Goal: Task Accomplishment & Management: Use online tool/utility

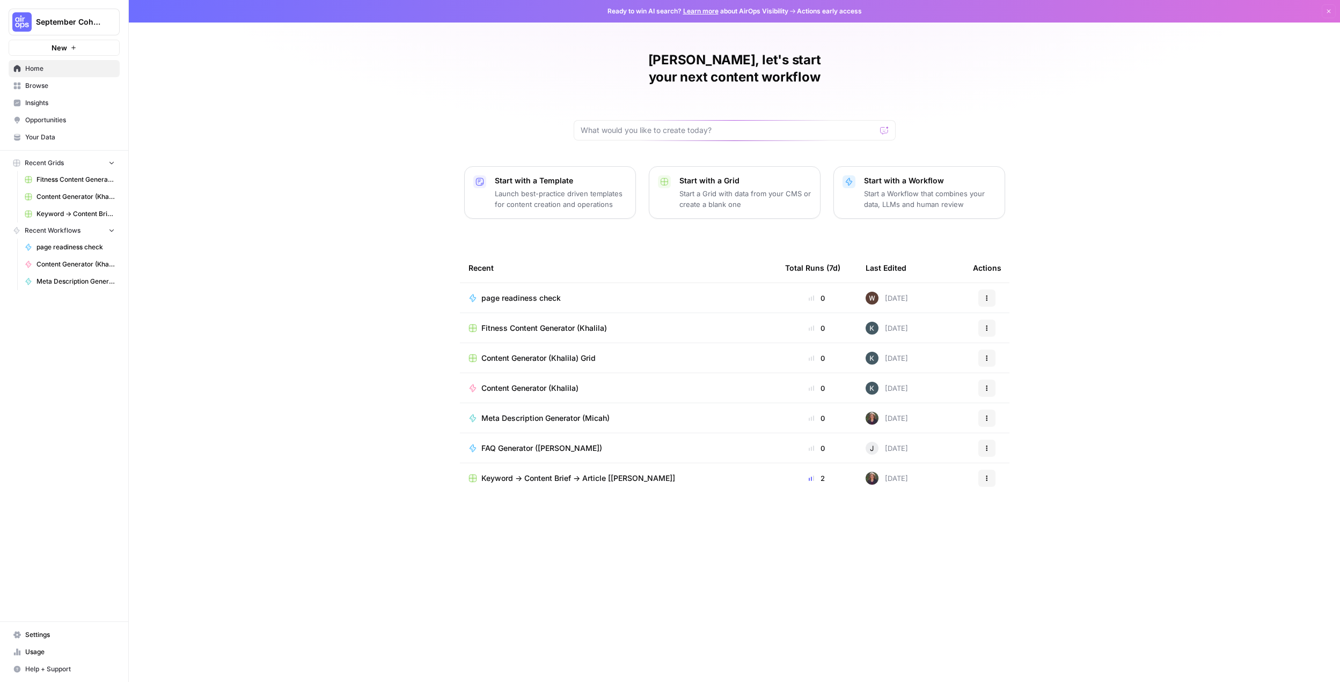
click at [576, 188] on p "Launch best-practice driven templates for content creation and operations" at bounding box center [561, 198] width 132 height 21
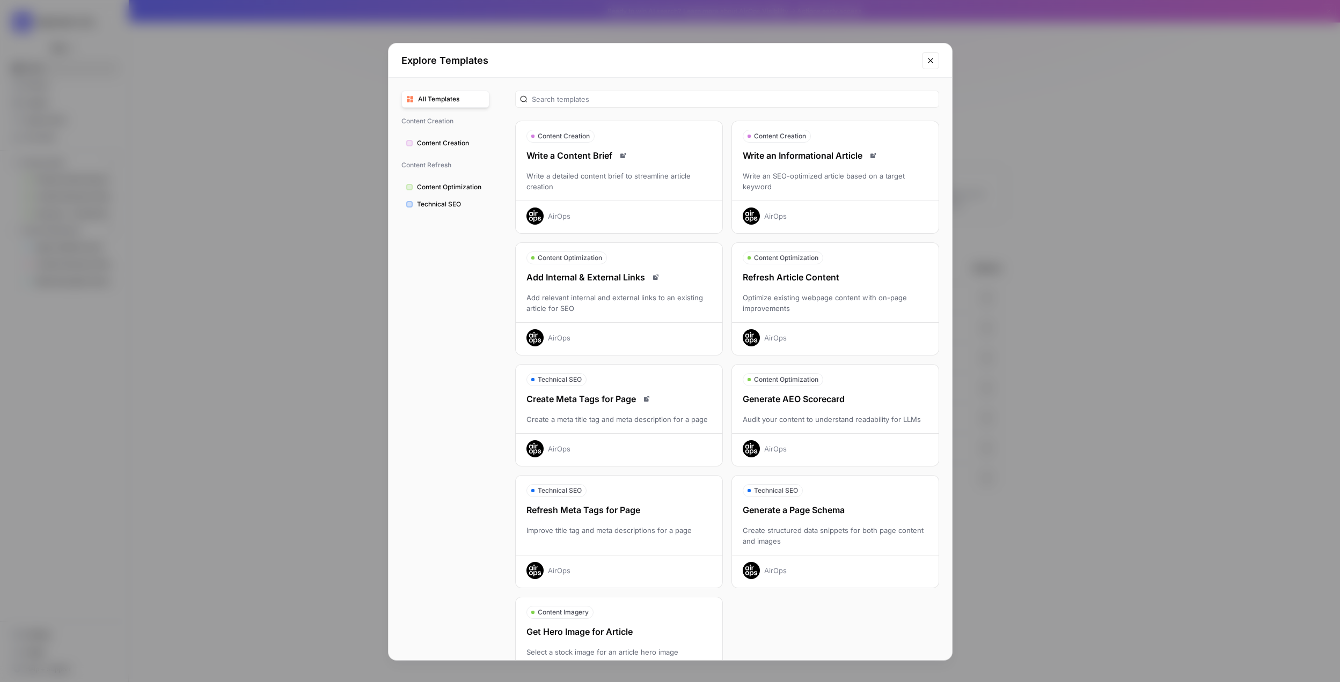
click at [454, 183] on span "Content Optimization" at bounding box center [451, 187] width 68 height 10
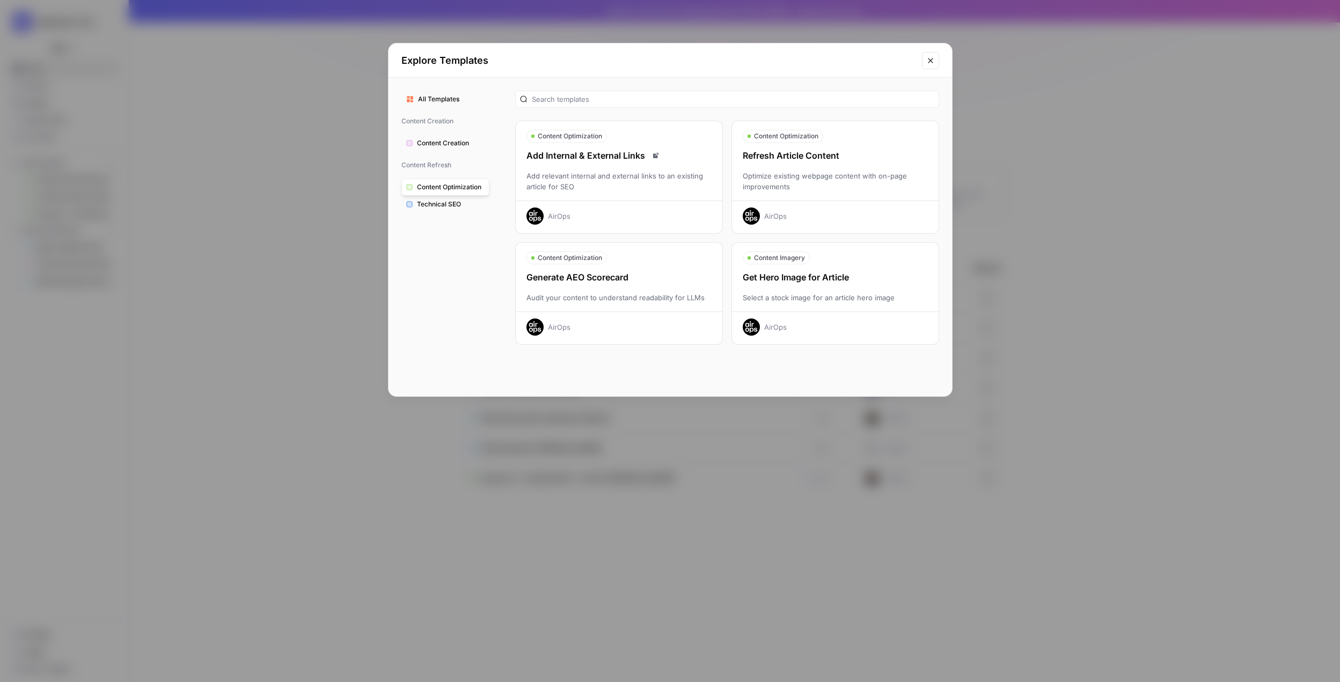
click at [446, 204] on span "Technical SEO" at bounding box center [451, 205] width 68 height 10
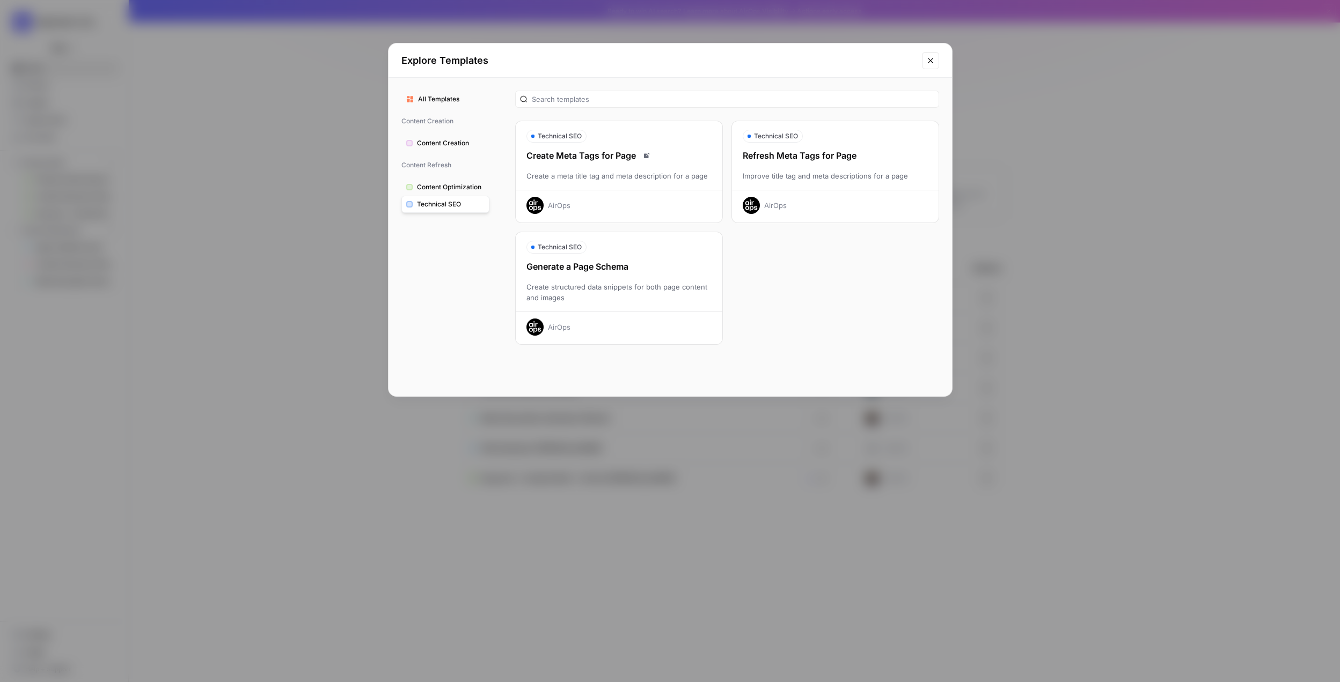
click at [736, 61] on icon "Close modal" at bounding box center [930, 60] width 5 height 5
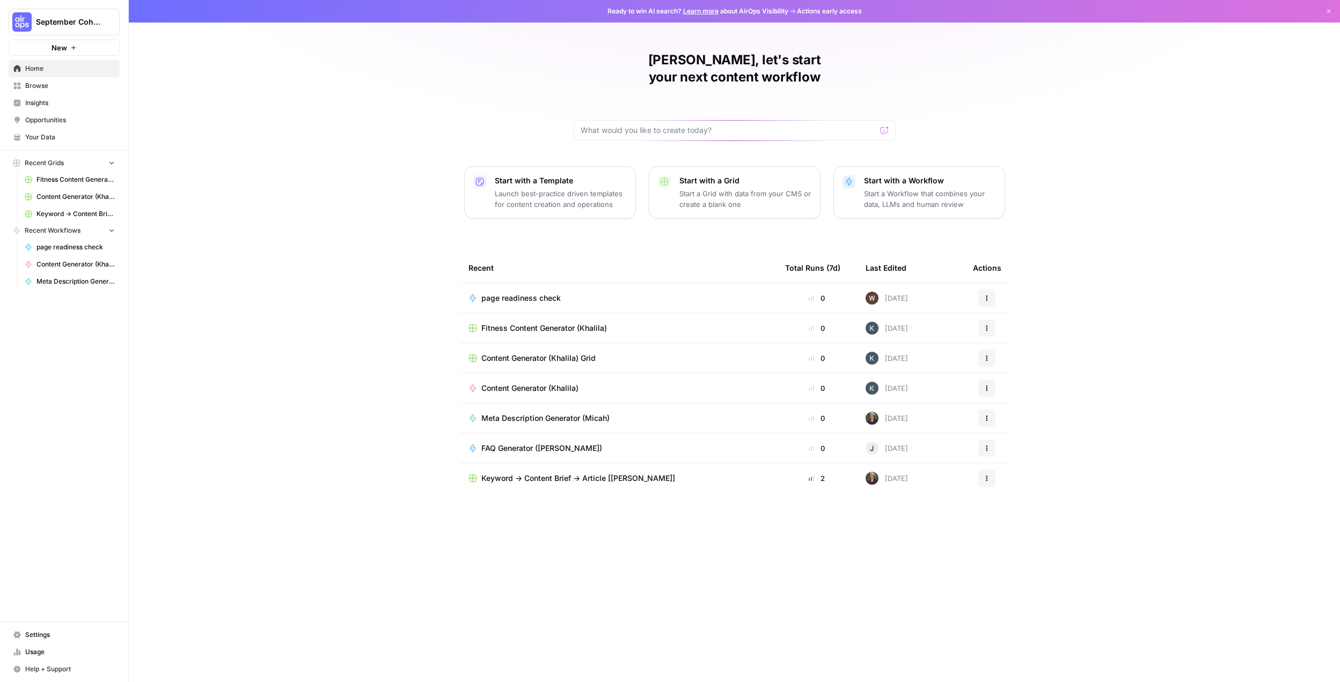
click at [736, 175] on p "Start with a Workflow" at bounding box center [930, 180] width 132 height 11
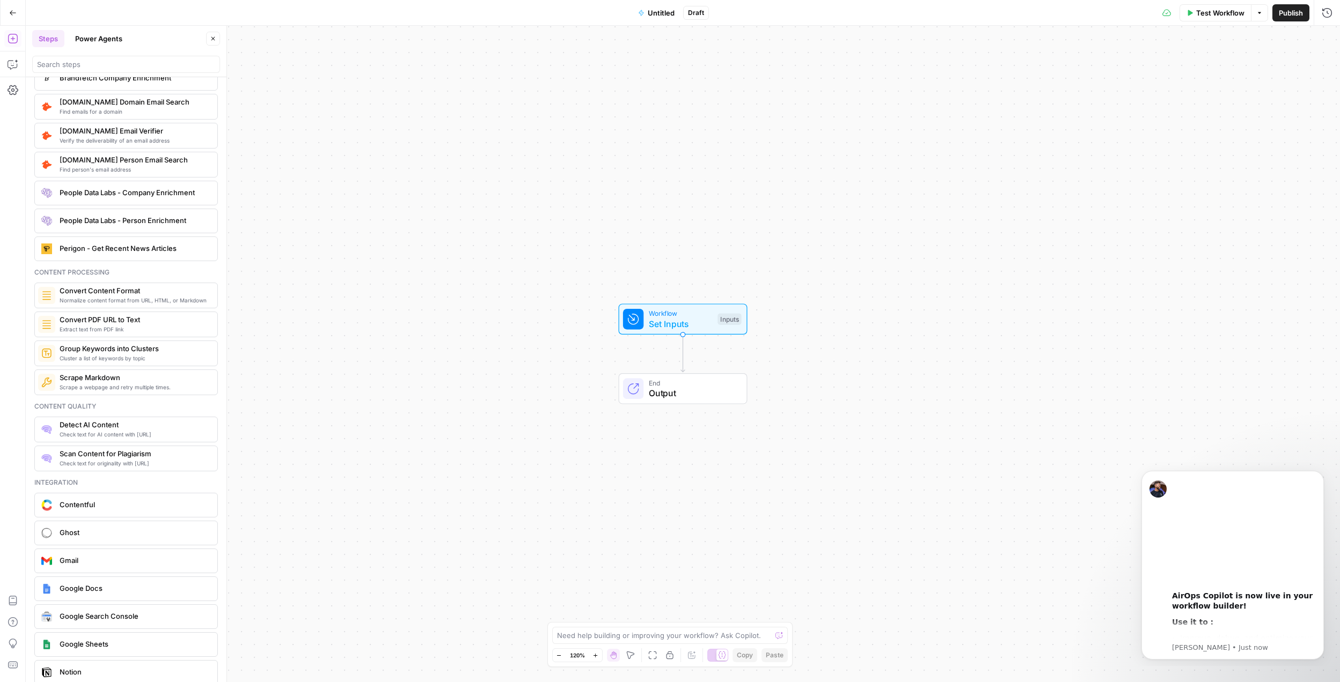
scroll to position [1531, 0]
click at [6, 14] on button "Go Back" at bounding box center [12, 12] width 19 height 19
